Goal: Navigation & Orientation: Understand site structure

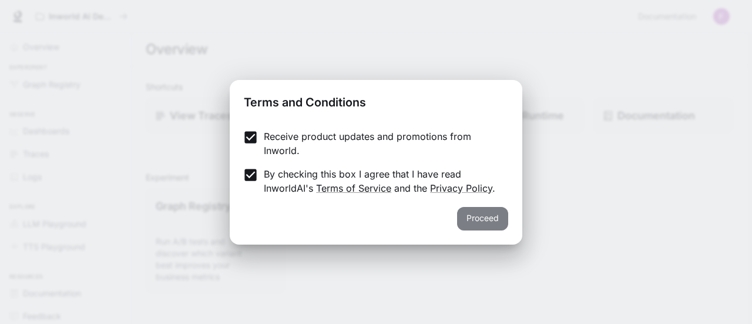
click at [483, 213] on button "Proceed" at bounding box center [482, 218] width 51 height 23
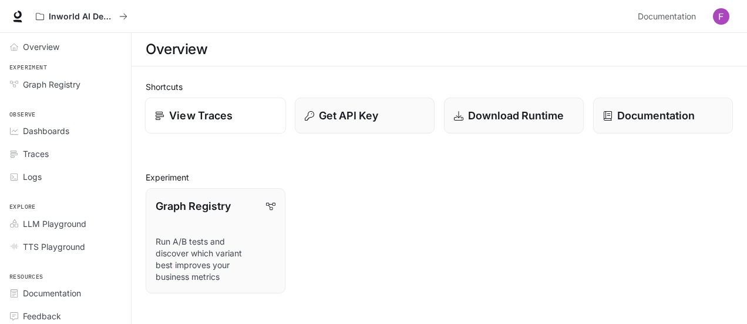
click at [204, 114] on p "View Traces" at bounding box center [200, 115] width 63 height 16
click at [48, 45] on span "Overview" at bounding box center [41, 47] width 36 height 12
click at [49, 84] on span "Graph Registry" at bounding box center [52, 84] width 58 height 12
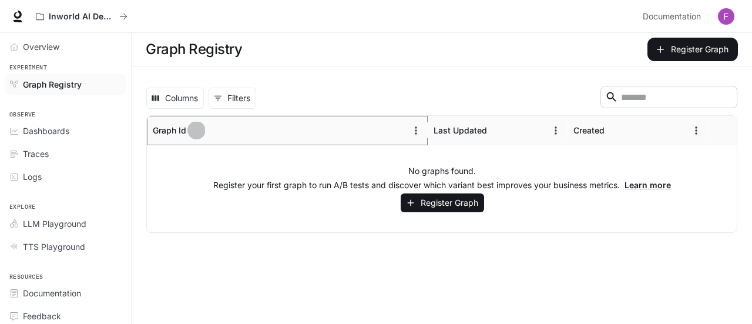
click at [194, 130] on icon "Sort" at bounding box center [196, 131] width 12 height 12
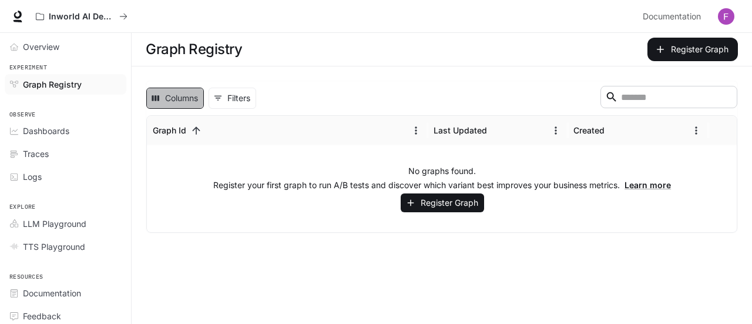
click at [191, 99] on button "Columns" at bounding box center [175, 98] width 58 height 21
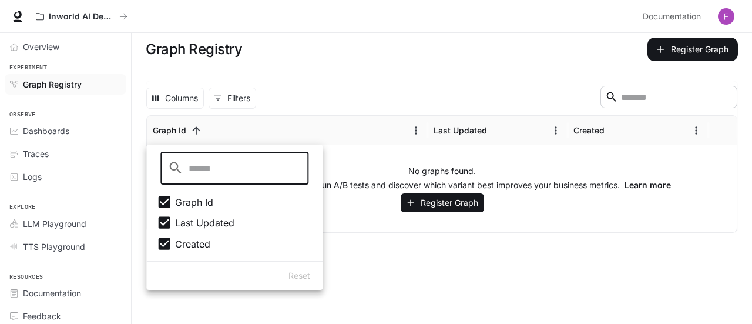
click at [312, 68] on div "Columns 0 Filters ​ Graph Id Last Updated Created No graphs found. Register you…" at bounding box center [442, 156] width 620 height 181
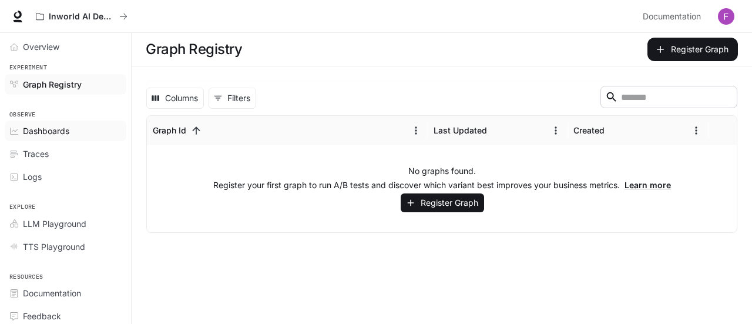
click at [58, 127] on span "Dashboards" at bounding box center [46, 131] width 46 height 12
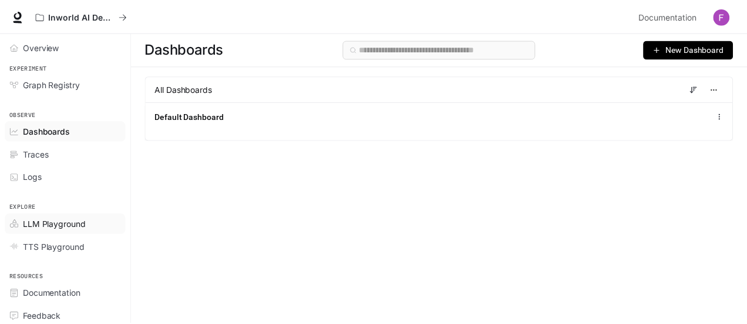
scroll to position [26, 0]
